Goal: Find specific page/section: Find specific page/section

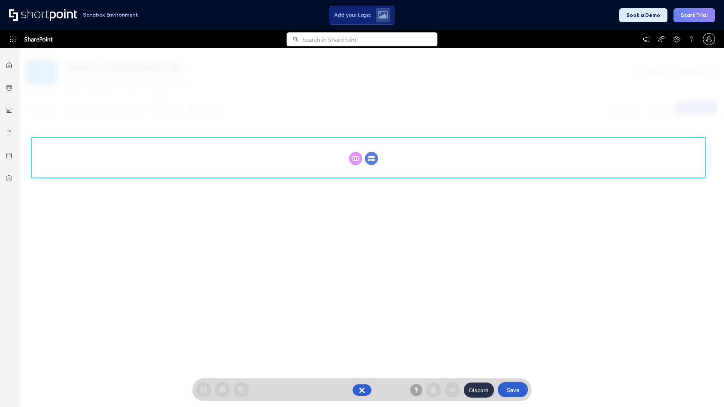
click at [371, 152] on circle at bounding box center [371, 158] width 13 height 13
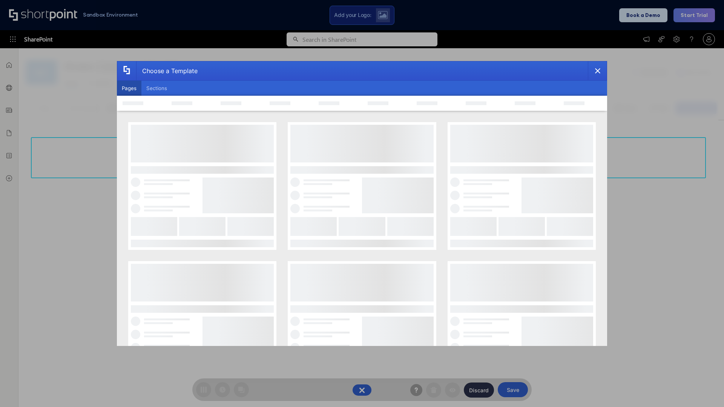
scroll to position [103, 0]
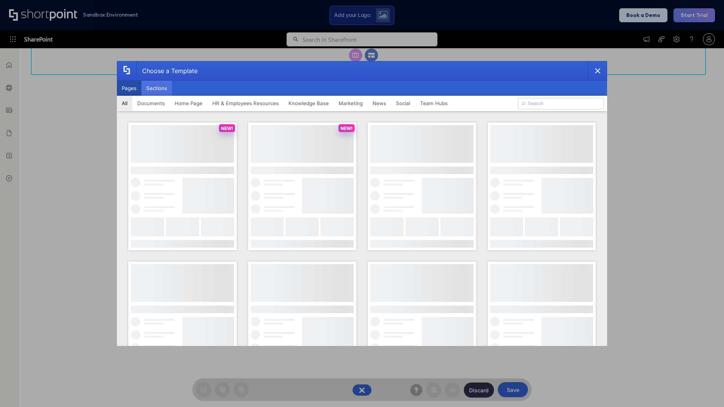
click at [157, 88] on button "Sections" at bounding box center [156, 88] width 31 height 15
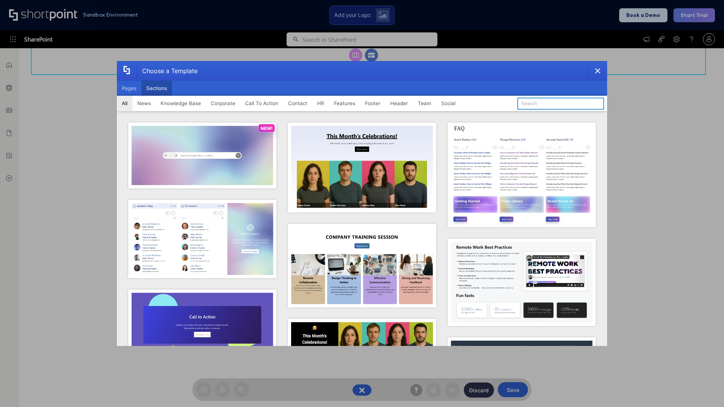
type input "Footer 8"
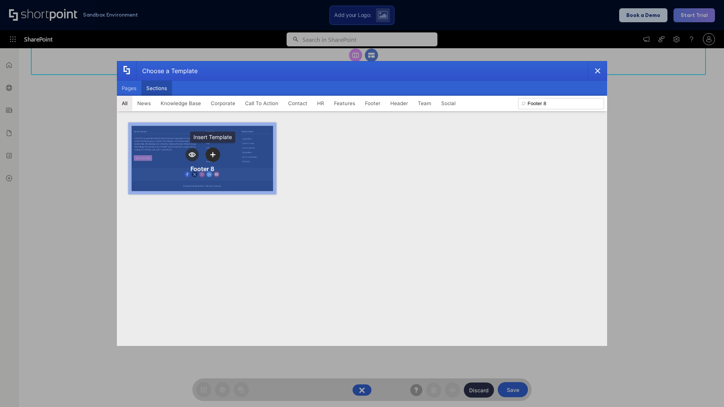
click at [213, 155] on icon "template selector" at bounding box center [212, 154] width 5 height 5
